Goal: Task Accomplishment & Management: Manage account settings

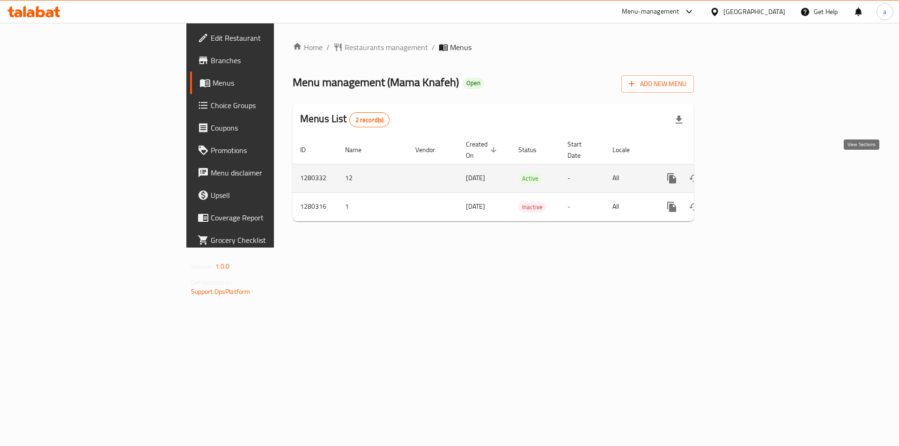
click at [745, 173] on icon "enhanced table" at bounding box center [739, 178] width 11 height 11
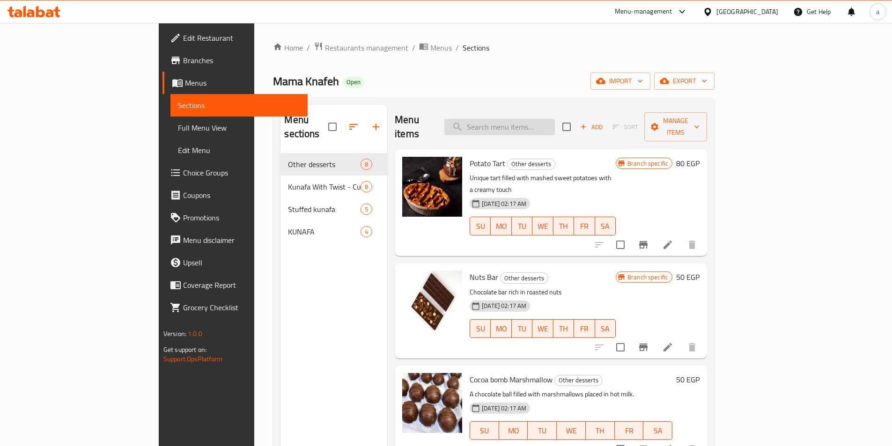
click at [555, 119] on input "search" at bounding box center [499, 127] width 111 height 16
paste input "كنافه محشيه موز وقشطه"
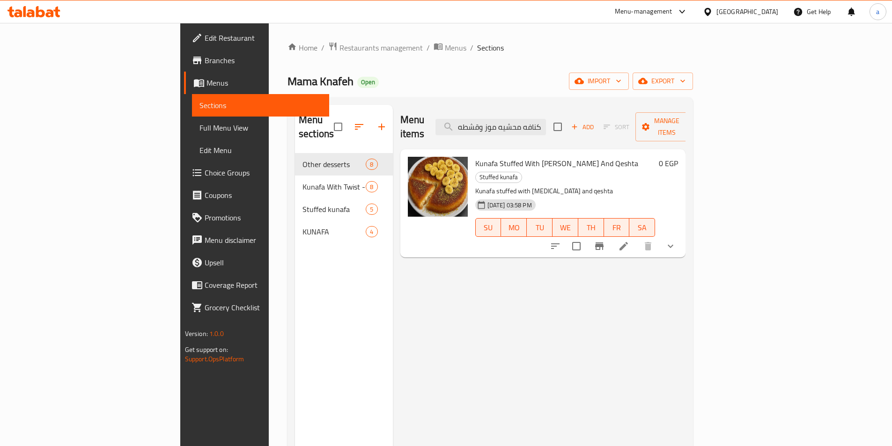
type input "كنافه محشيه موز وقشطه"
click at [659, 158] on div "Kunafa Stuffed With Banana And Qeshta Stuffed kunafa Kunafa stuffed with banan …" at bounding box center [566, 203] width 188 height 101
click at [630, 241] on icon at bounding box center [623, 246] width 11 height 11
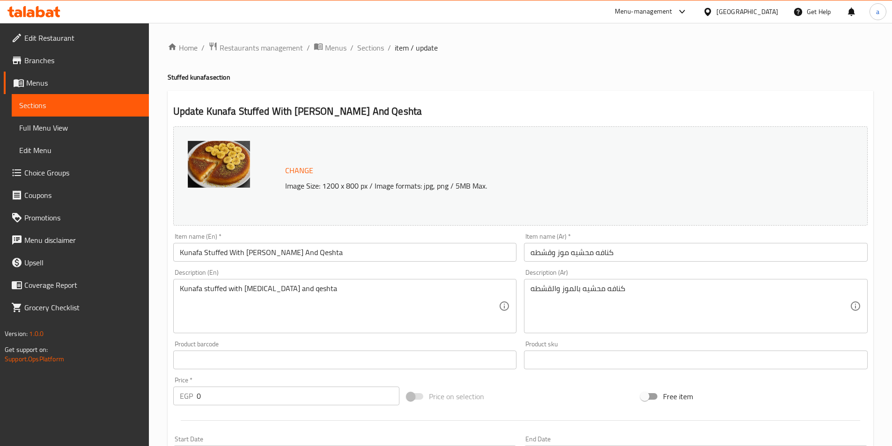
click at [582, 135] on div "Change Image Size: 1200 x 800 px / Image formats: jpg, png / 5MB Max." at bounding box center [520, 175] width 695 height 99
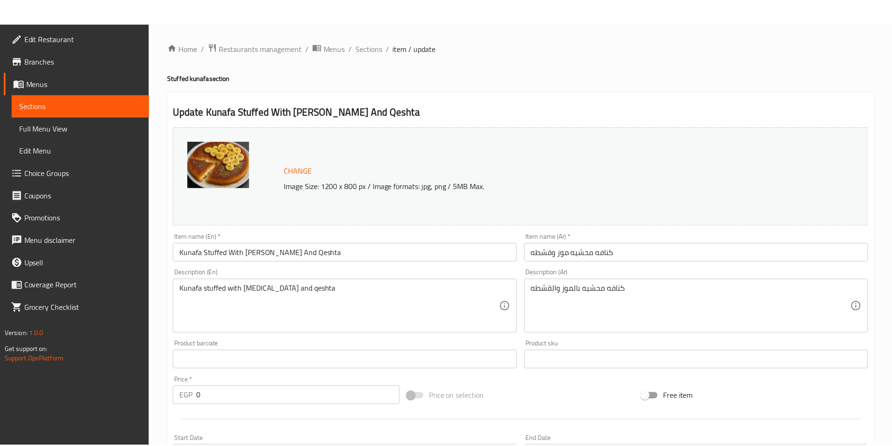
scroll to position [250, 0]
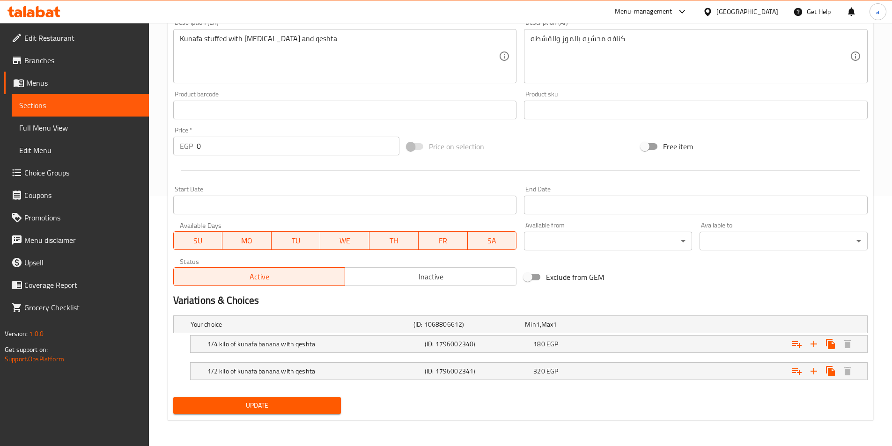
click at [614, 168] on div at bounding box center [521, 170] width 702 height 23
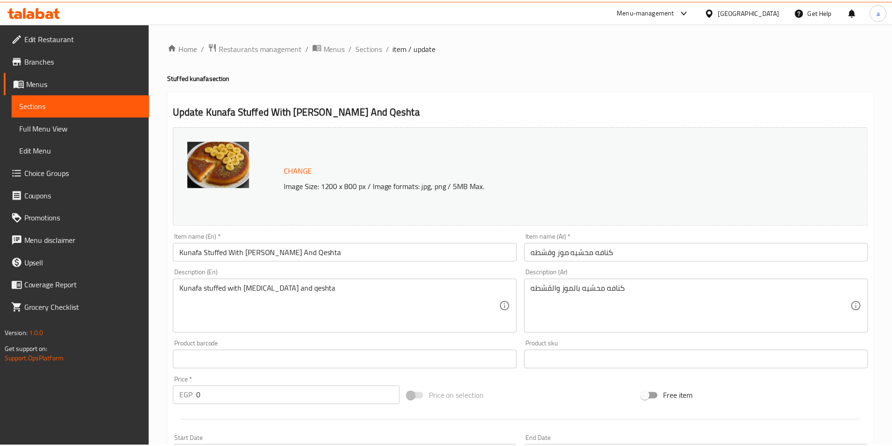
scroll to position [277, 0]
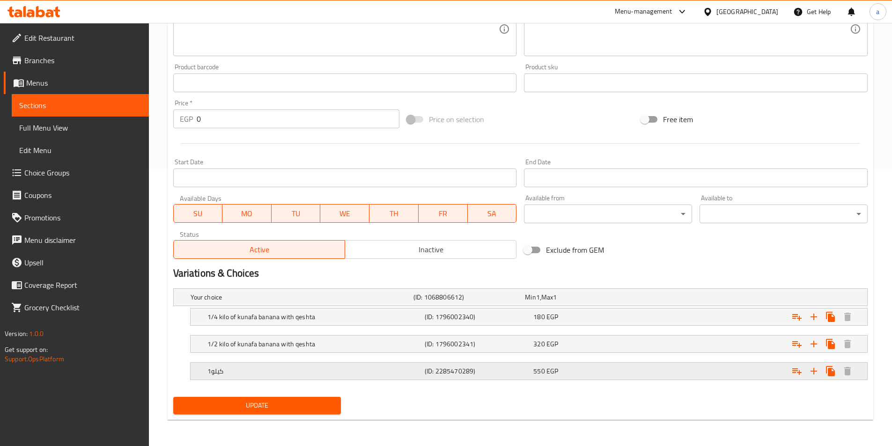
click at [228, 370] on h5 "1كيلو" at bounding box center [314, 371] width 214 height 9
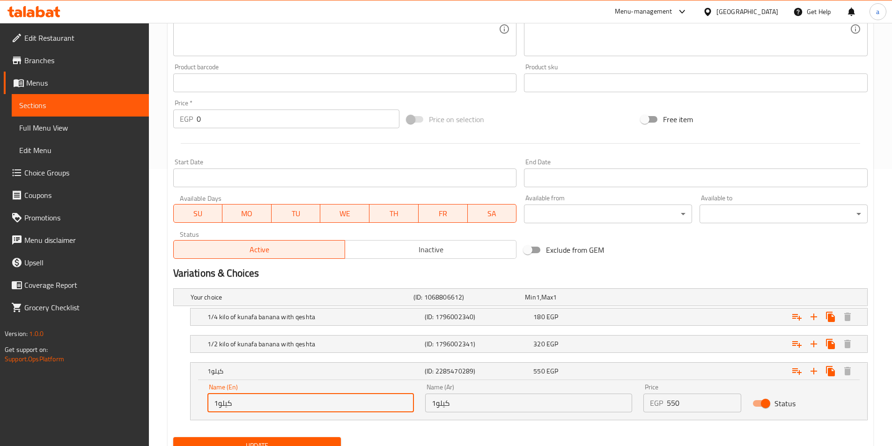
click at [252, 403] on input "1كيلو" at bounding box center [310, 403] width 207 height 19
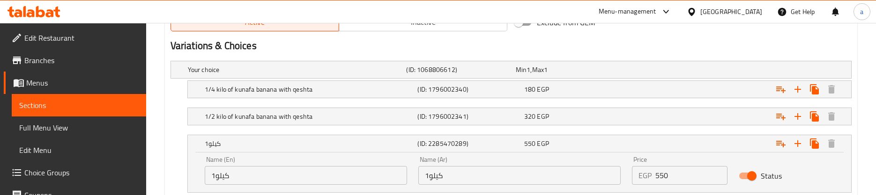
scroll to position [567, 0]
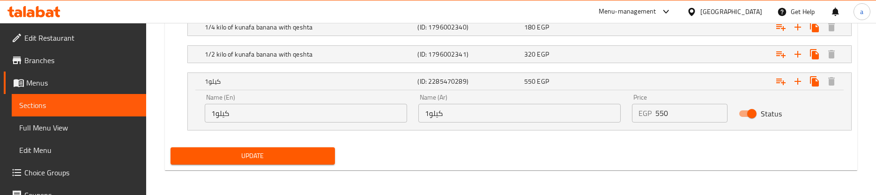
click at [478, 141] on div "Your choice (ID: 1068806612) Min 1 , Max 1 Name (En) Your choice Name (En) Name…" at bounding box center [511, 69] width 689 height 149
click at [409, 90] on div "1كيلو (ID: 2285470289) 550 EGP" at bounding box center [522, 81] width 639 height 21
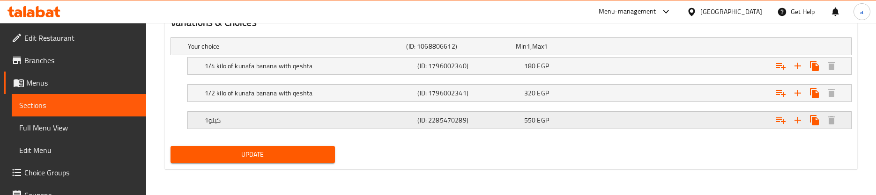
click at [412, 119] on h5 "1كيلو" at bounding box center [309, 120] width 209 height 9
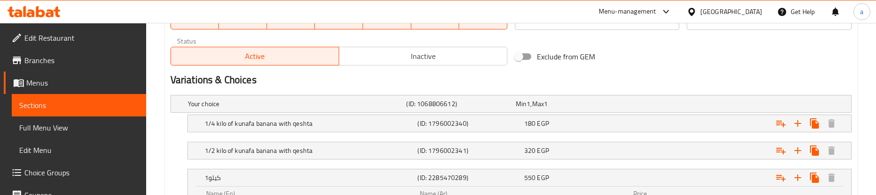
scroll to position [569, 0]
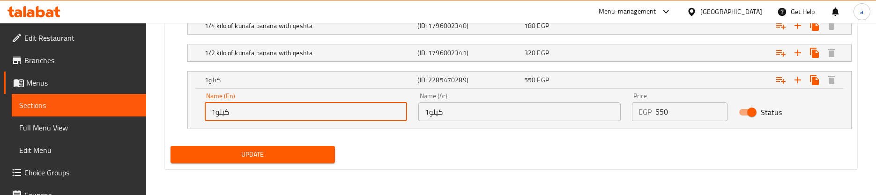
click at [345, 111] on input "1كيلو" at bounding box center [306, 112] width 202 height 19
type input "1 kilo"
click at [305, 153] on span "Update" at bounding box center [253, 155] width 150 height 12
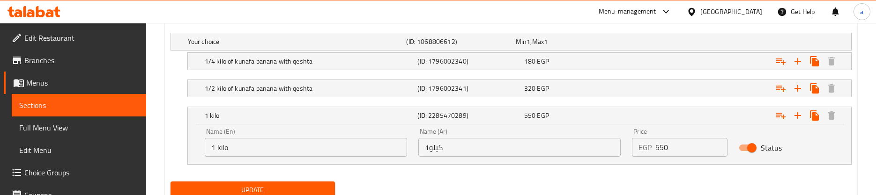
scroll to position [579, 0]
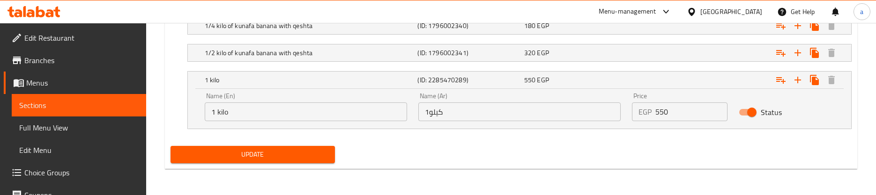
click at [396, 141] on div "Your choice (ID: 1068806612) Min 1 , Max 1 Name (En) Your choice Name (En) Name…" at bounding box center [511, 67] width 689 height 149
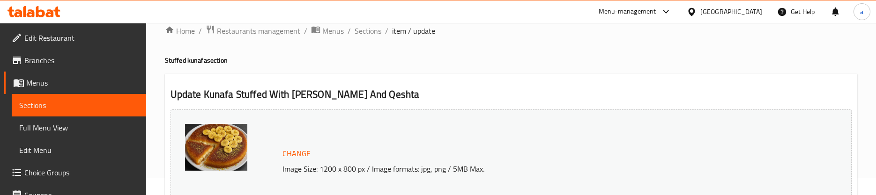
scroll to position [0, 0]
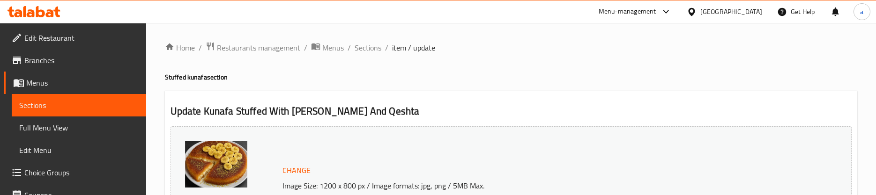
click at [501, 111] on h2 "Update Kunafa Stuffed With [PERSON_NAME] And Qeshta" at bounding box center [510, 111] width 681 height 14
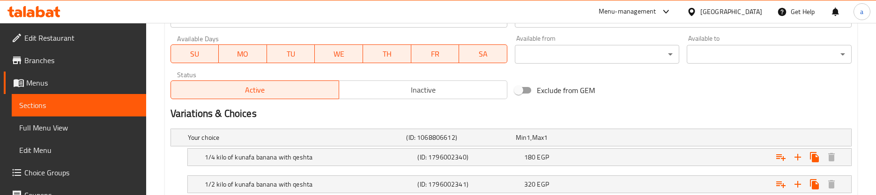
scroll to position [528, 0]
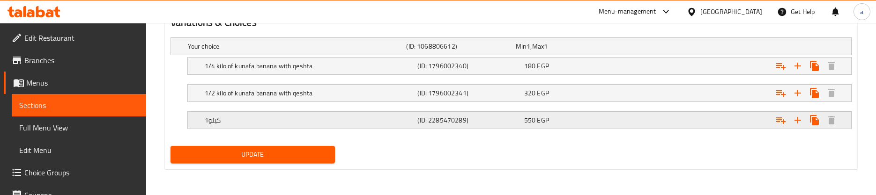
click at [294, 118] on h5 "1كيلو" at bounding box center [309, 120] width 209 height 9
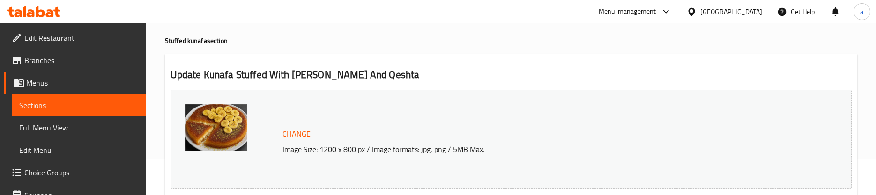
scroll to position [0, 0]
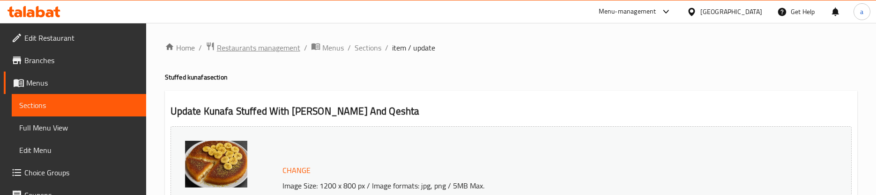
click at [256, 53] on span "Restaurants management" at bounding box center [258, 47] width 83 height 11
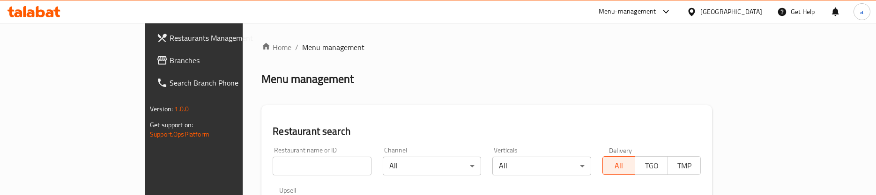
click at [170, 63] on span "Branches" at bounding box center [227, 60] width 114 height 11
